Goal: Task Accomplishment & Management: Manage account settings

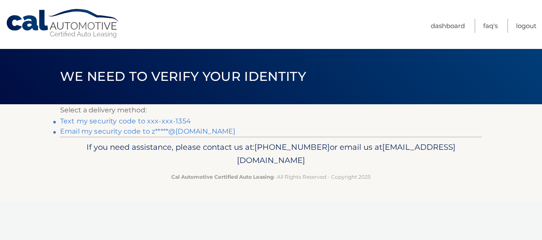
click at [183, 120] on link "Text my security code to xxx-xxx-1354" at bounding box center [125, 121] width 131 height 8
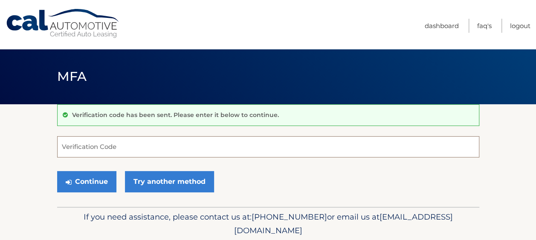
click at [152, 147] on input "Verification Code" at bounding box center [268, 146] width 422 height 21
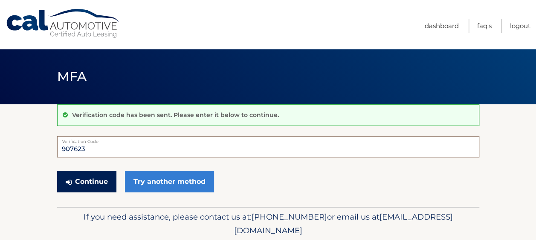
type input "907623"
click at [99, 181] on button "Continue" at bounding box center [86, 181] width 59 height 21
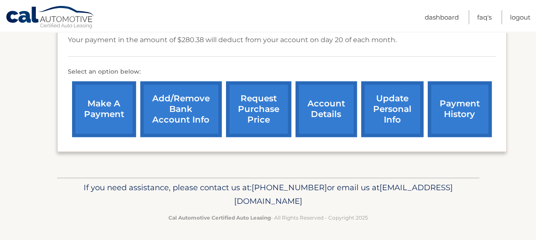
scroll to position [243, 0]
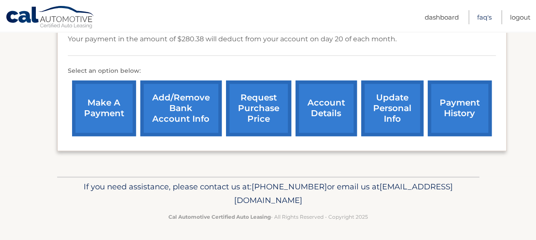
click at [478, 16] on link "FAQ's" at bounding box center [484, 17] width 14 height 14
